Goal: Task Accomplishment & Management: Manage account settings

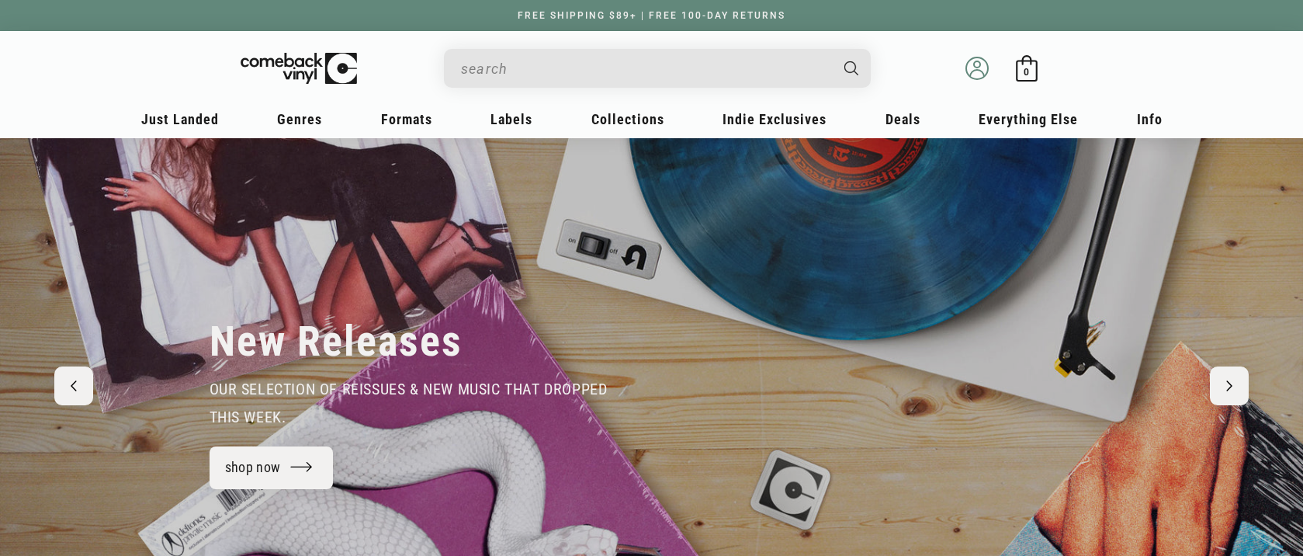
click at [979, 74] on icon at bounding box center [977, 68] width 23 height 23
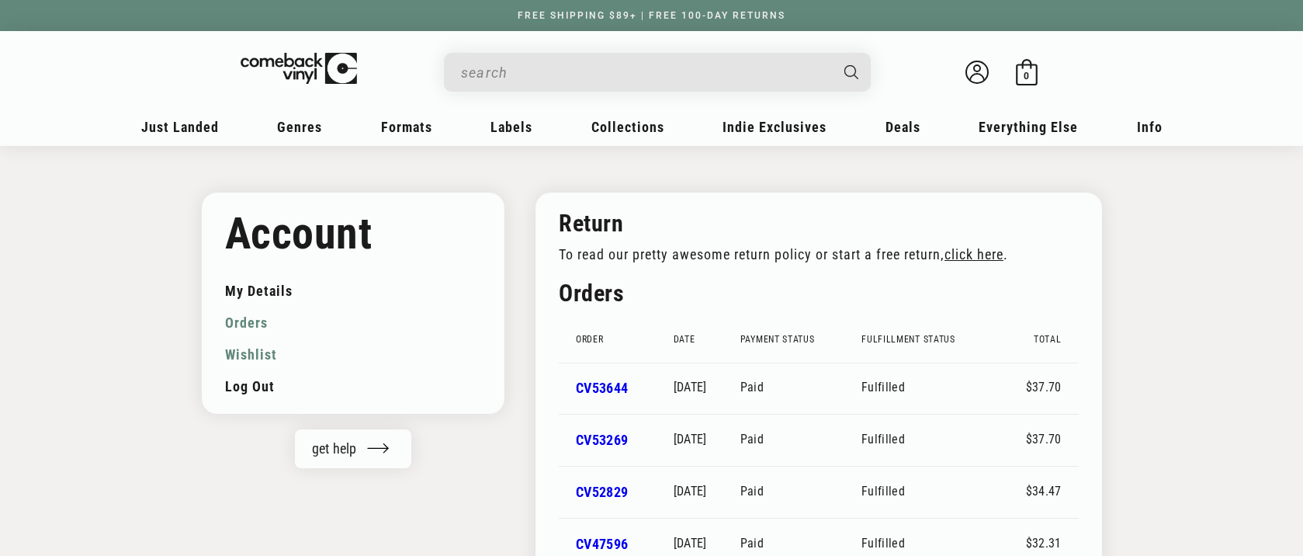
click at [234, 358] on link "Wishlist" at bounding box center [353, 354] width 257 height 32
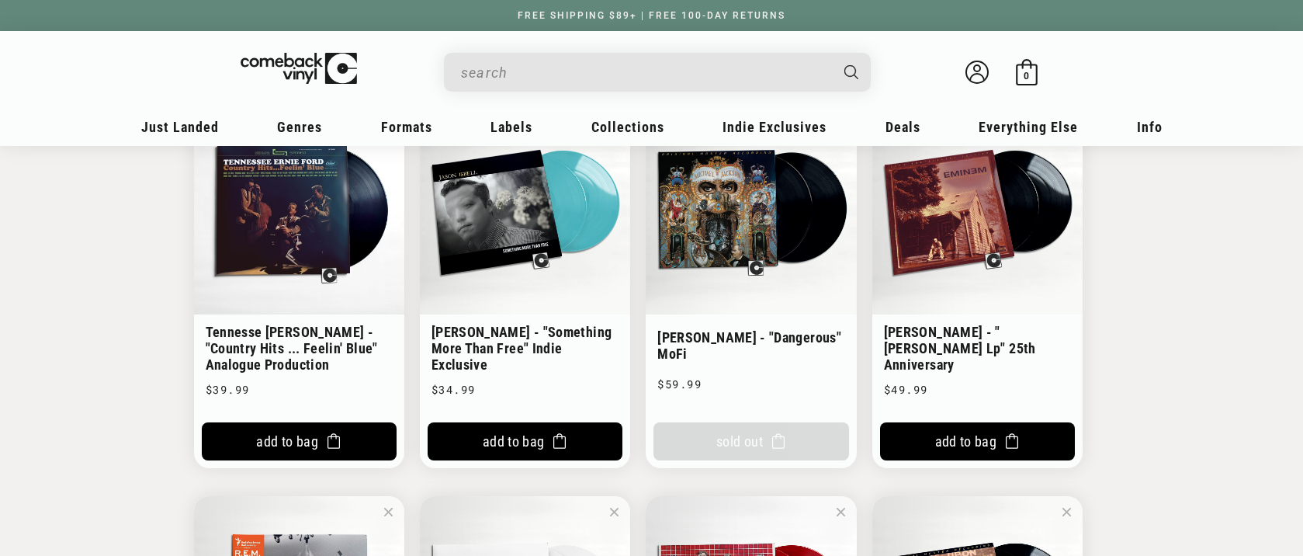
scroll to position [1003, 0]
